Goal: Navigation & Orientation: Find specific page/section

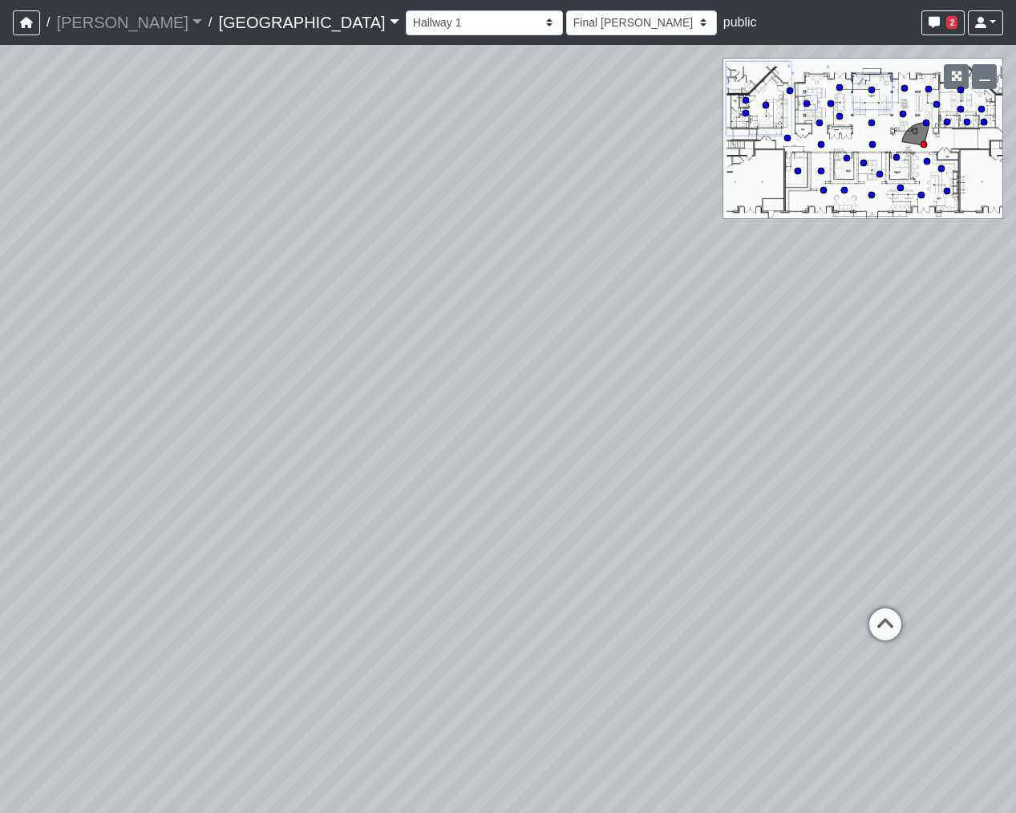
select select "jBqNCsrT4hi7AavUsCSpyD"
select select "h3ebyGk32eUmSzz99H473o"
click at [168, 222] on div "Loading... Pool Courtyard Entry 1 Loading... Main Lounge 2 Loading... Pool Cour…" at bounding box center [508, 429] width 1016 height 768
click at [960, 111] on circle at bounding box center [961, 109] width 6 height 6
select select "tiT8Tjknz2DSiMmwk11F66"
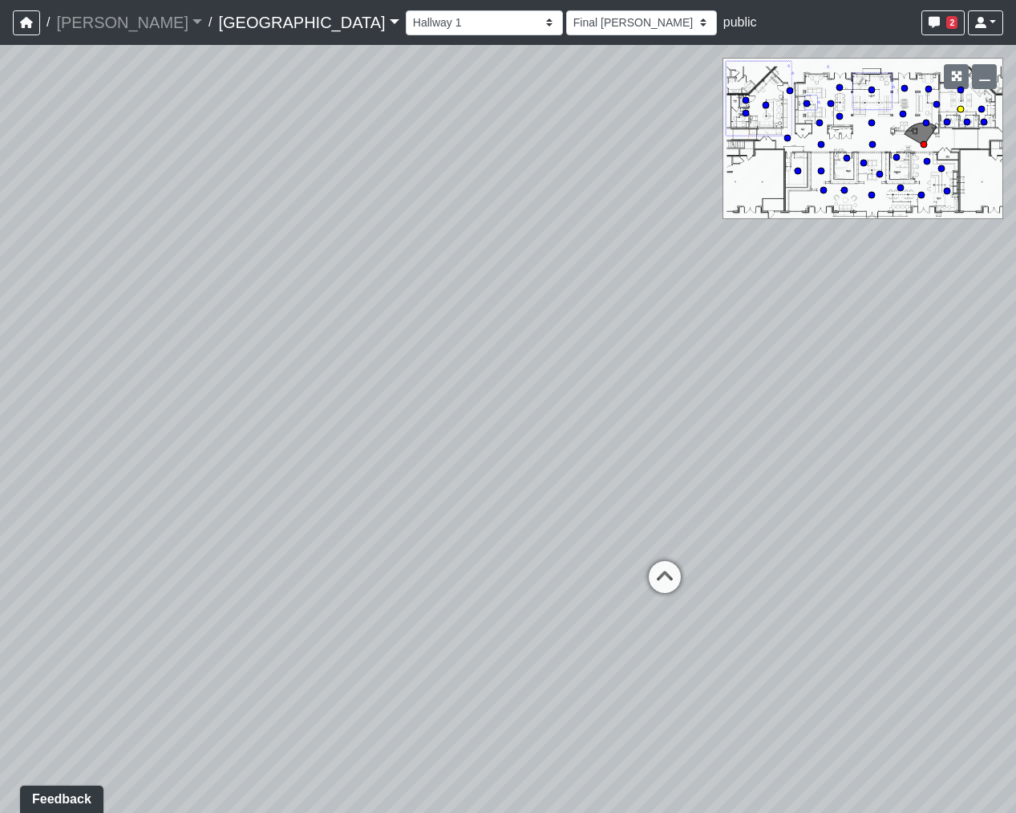
select select "h3ebyGk32eUmSzz99H473o"
drag, startPoint x: 855, startPoint y: 571, endPoint x: 296, endPoint y: 455, distance: 571.0
click at [296, 455] on div "Loading... Pool Courtyard Entry 1 Loading... Main Lounge 2 Loading... Pool Cour…" at bounding box center [508, 429] width 1016 height 768
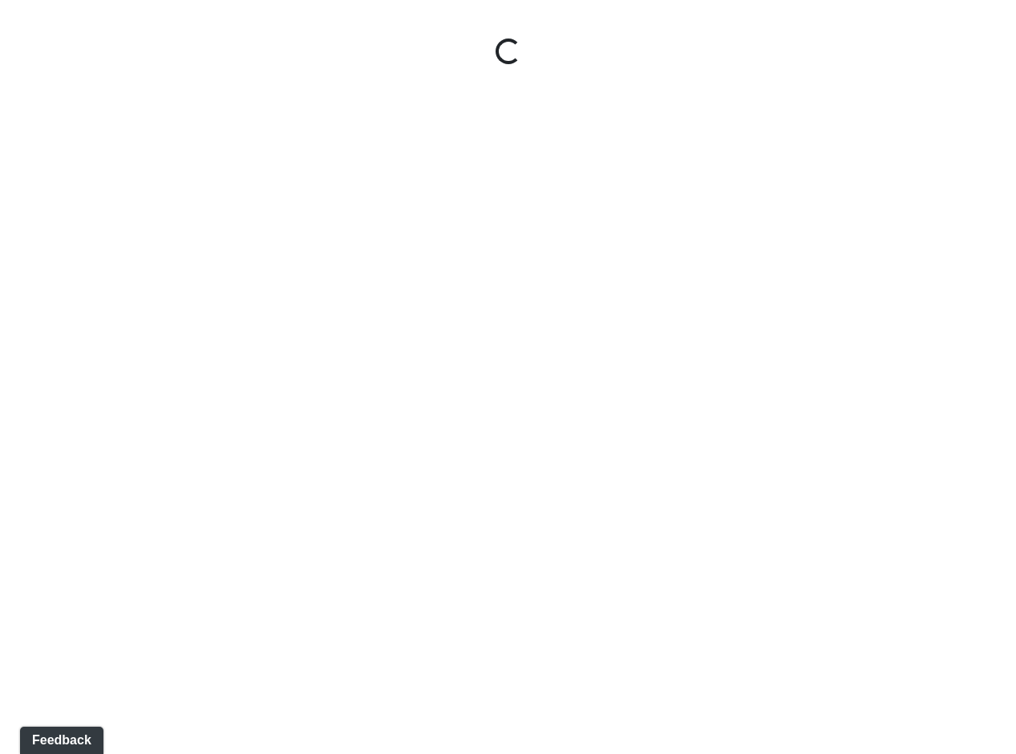
select select "rF9Y2TWouUAfWVEd1Berio"
